Goal: Task Accomplishment & Management: Use online tool/utility

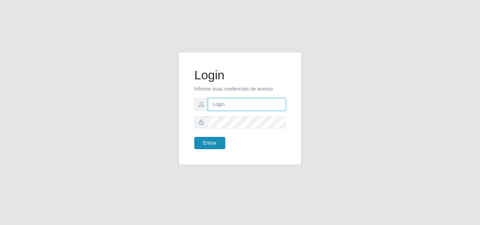
type input "[EMAIL_ADDRESS][DOMAIN_NAME]"
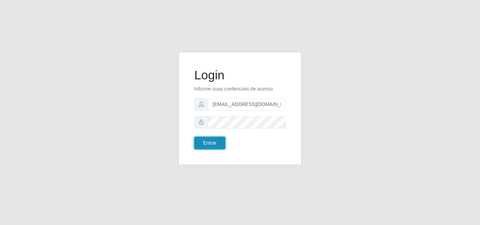
click at [215, 138] on button "Entrar" at bounding box center [209, 143] width 31 height 12
click at [207, 143] on button "Entrar" at bounding box center [209, 143] width 31 height 12
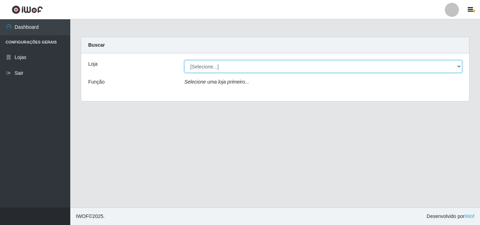
drag, startPoint x: 457, startPoint y: 65, endPoint x: 447, endPoint y: 64, distance: 10.2
click at [457, 65] on select "[Selecione...] Rede Potiguar 1 - Macaíba" at bounding box center [324, 66] width 278 height 12
select select "100"
click at [185, 60] on select "[Selecione...] Rede Potiguar 1 - Macaíba" at bounding box center [324, 66] width 278 height 12
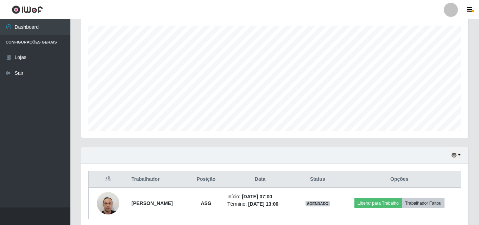
scroll to position [113, 0]
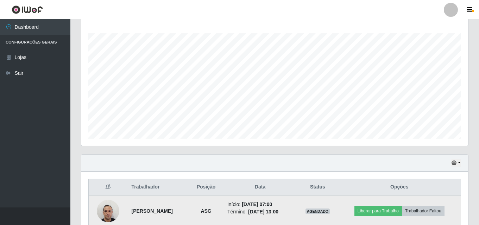
click at [104, 212] on img at bounding box center [108, 211] width 23 height 30
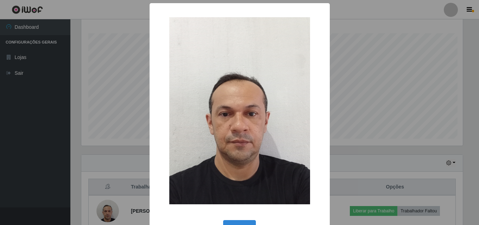
scroll to position [146, 383]
drag, startPoint x: 414, startPoint y: 35, endPoint x: 407, endPoint y: 41, distance: 9.0
click at [411, 37] on div "× OK Cancel" at bounding box center [240, 112] width 480 height 225
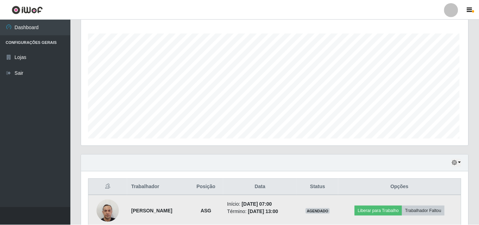
scroll to position [146, 386]
